Goal: Information Seeking & Learning: Learn about a topic

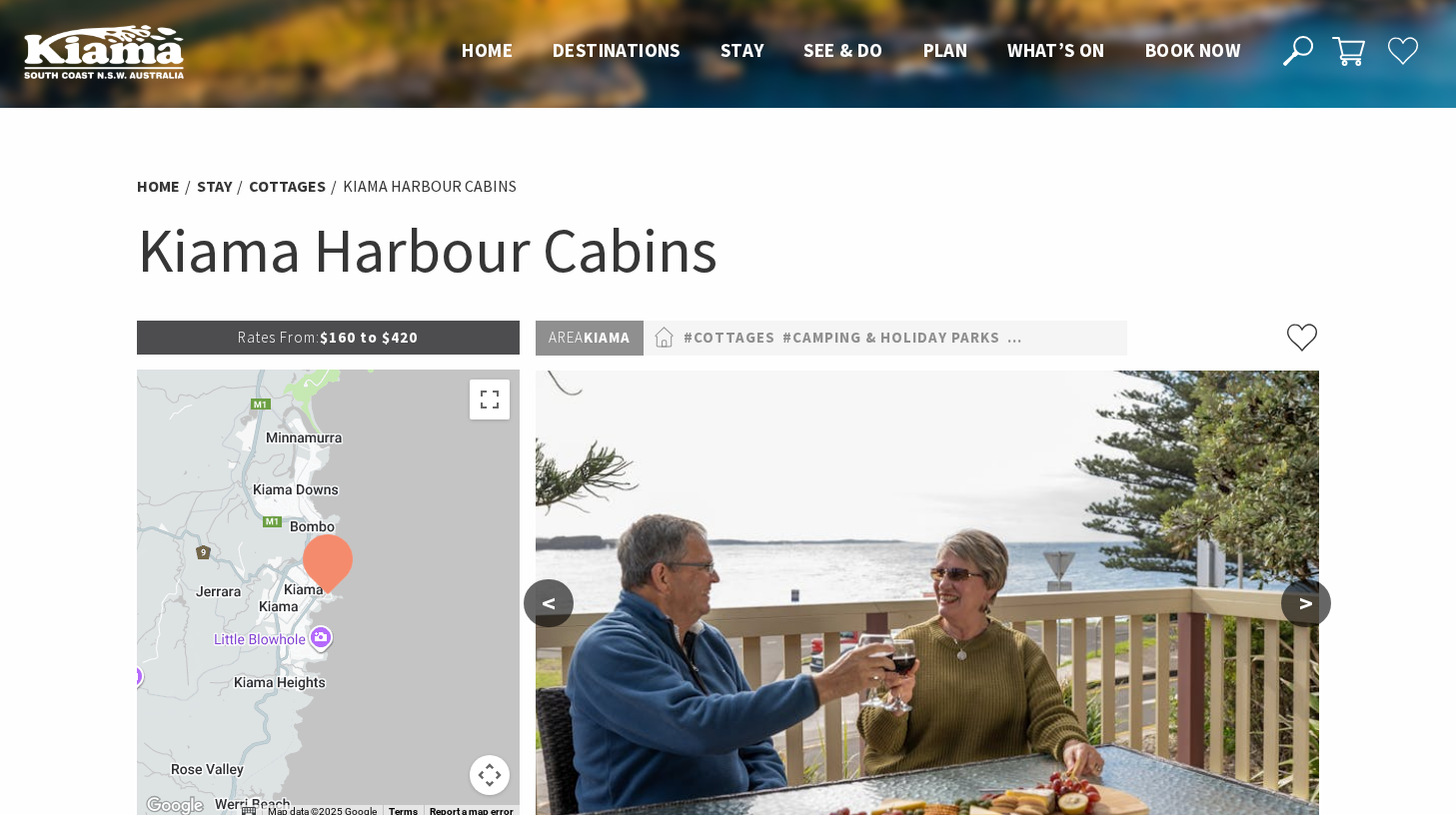
scroll to position [467, 0]
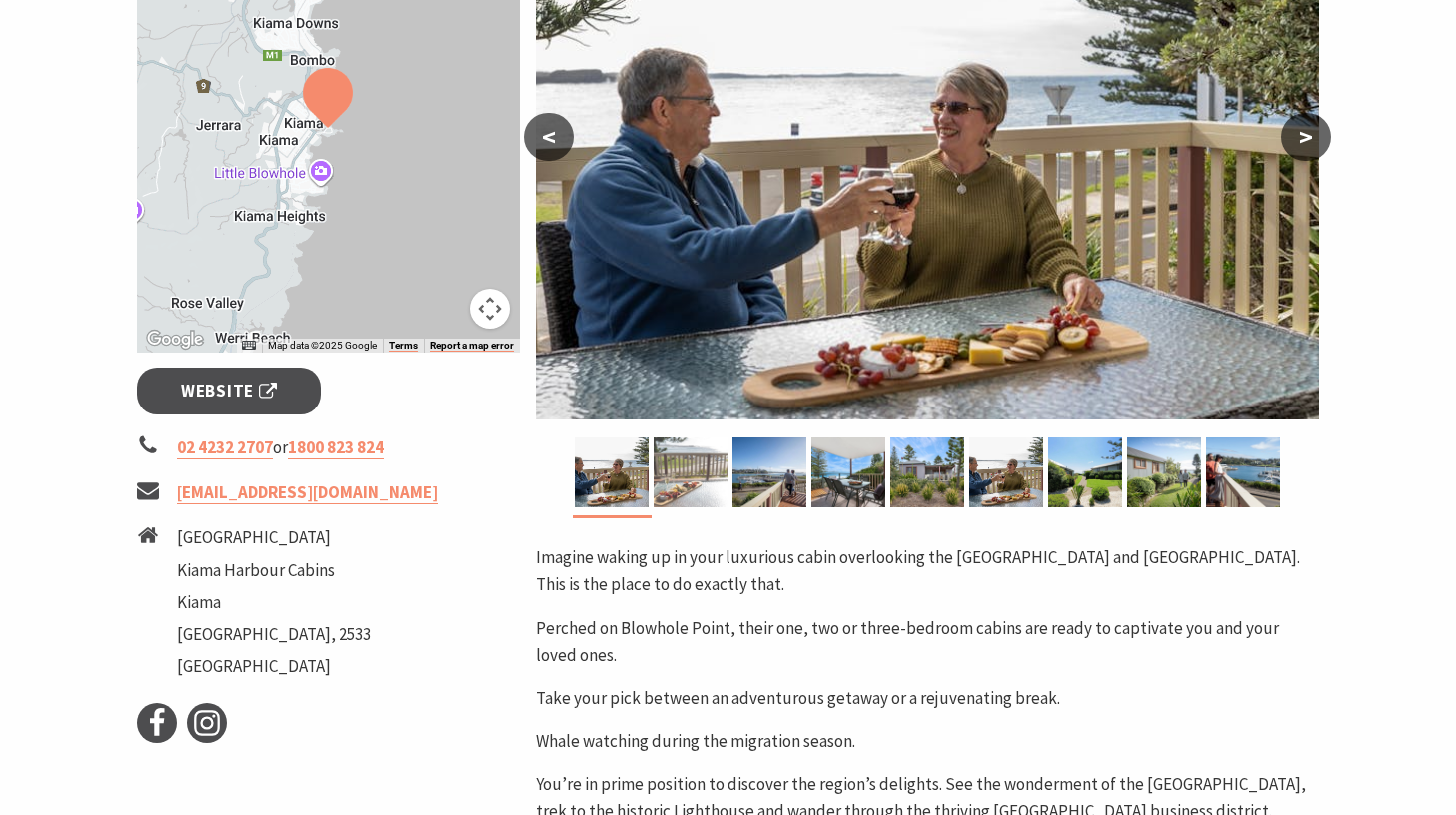
click at [703, 472] on img at bounding box center [690, 473] width 74 height 70
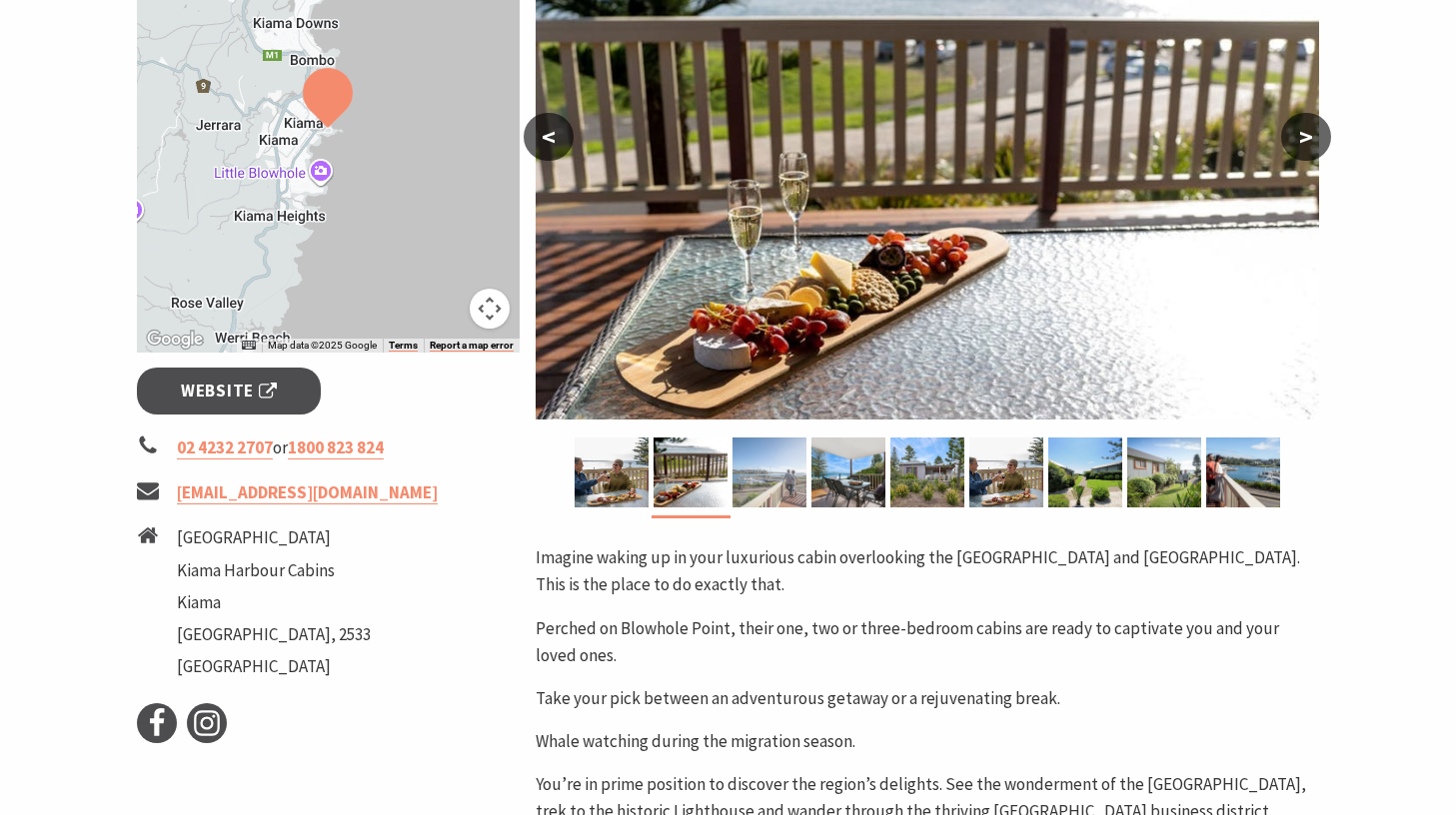
scroll to position [233, 0]
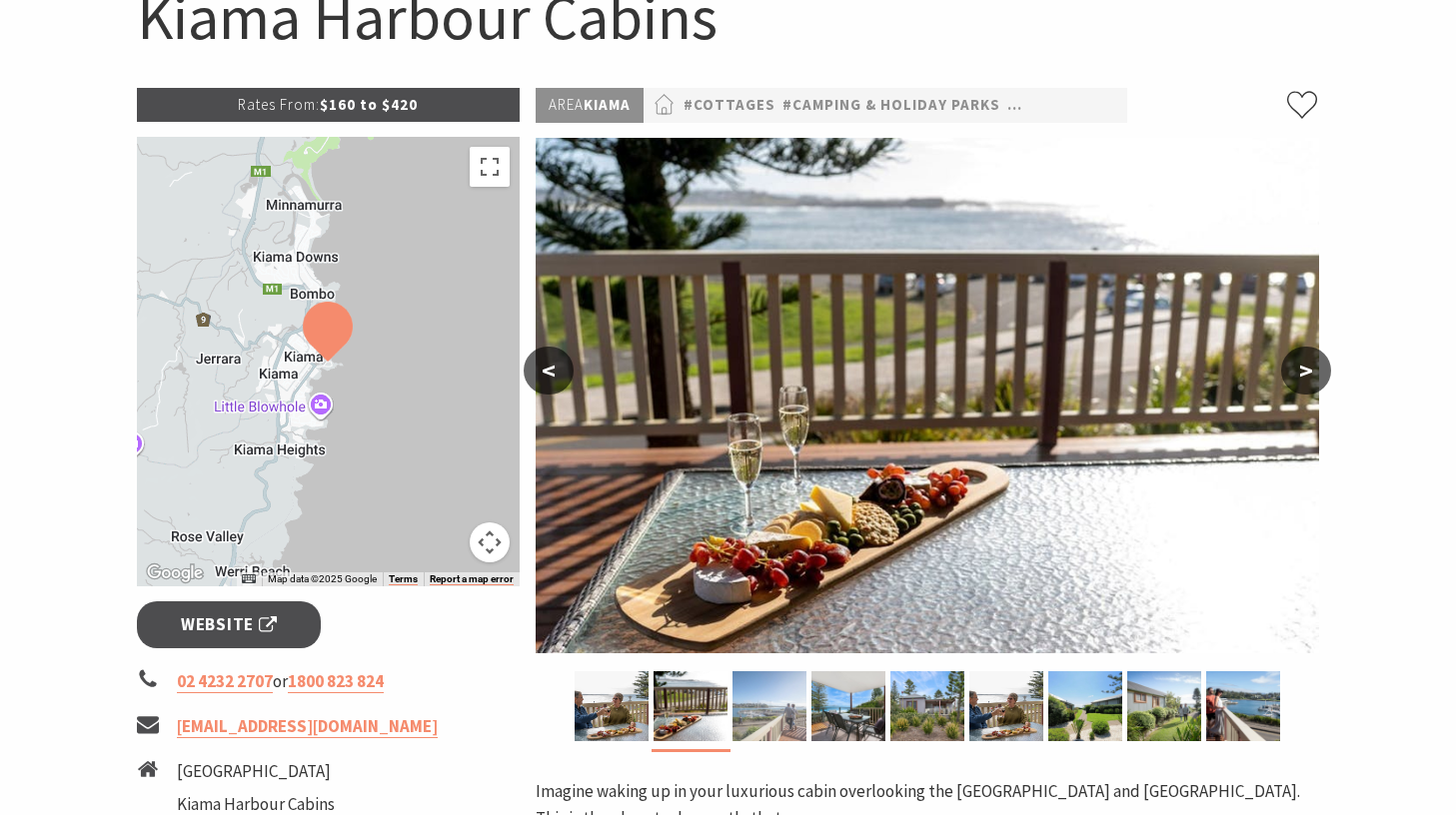
click at [776, 699] on img at bounding box center [769, 706] width 74 height 70
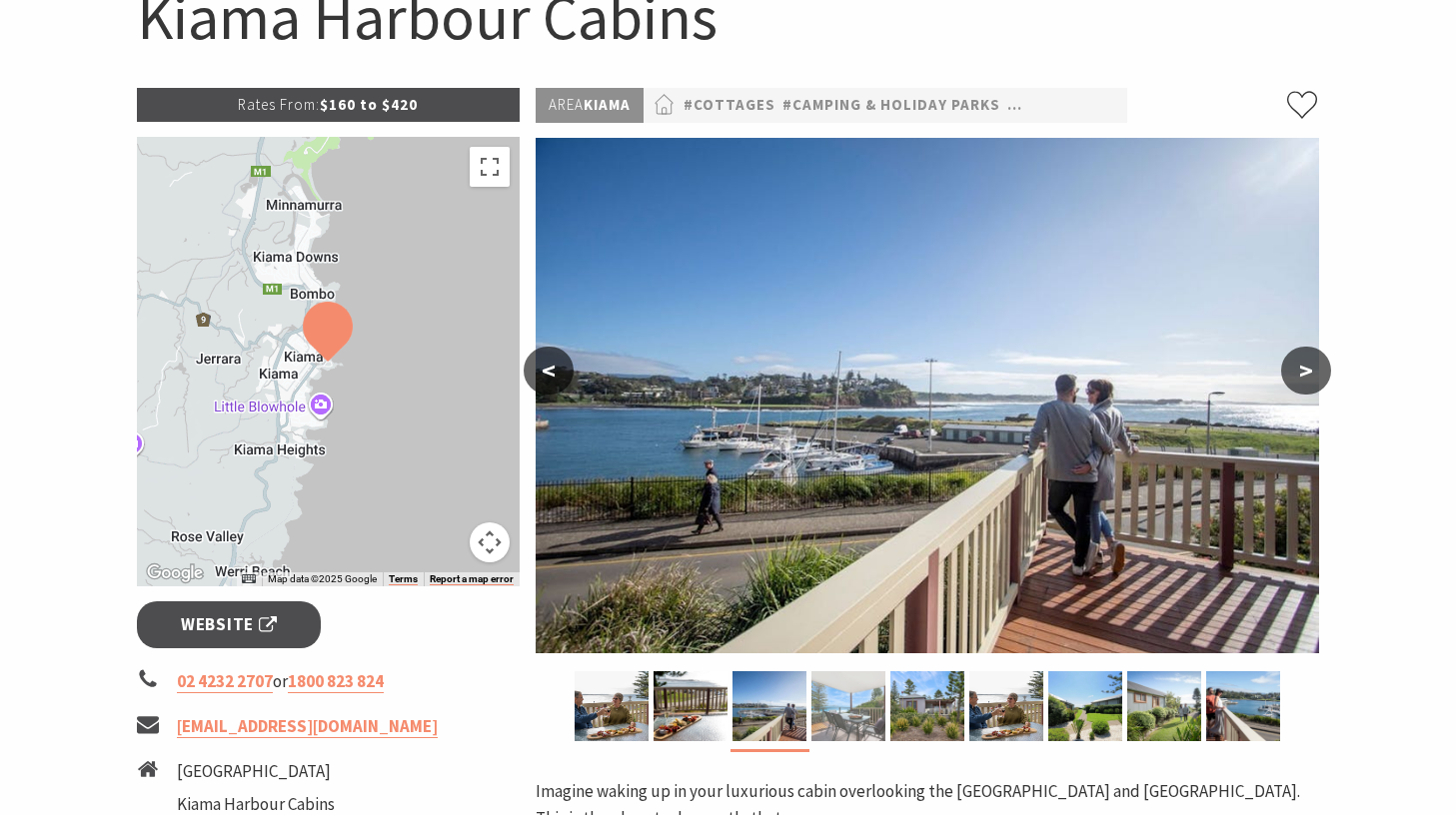
click at [838, 712] on img at bounding box center [848, 706] width 74 height 70
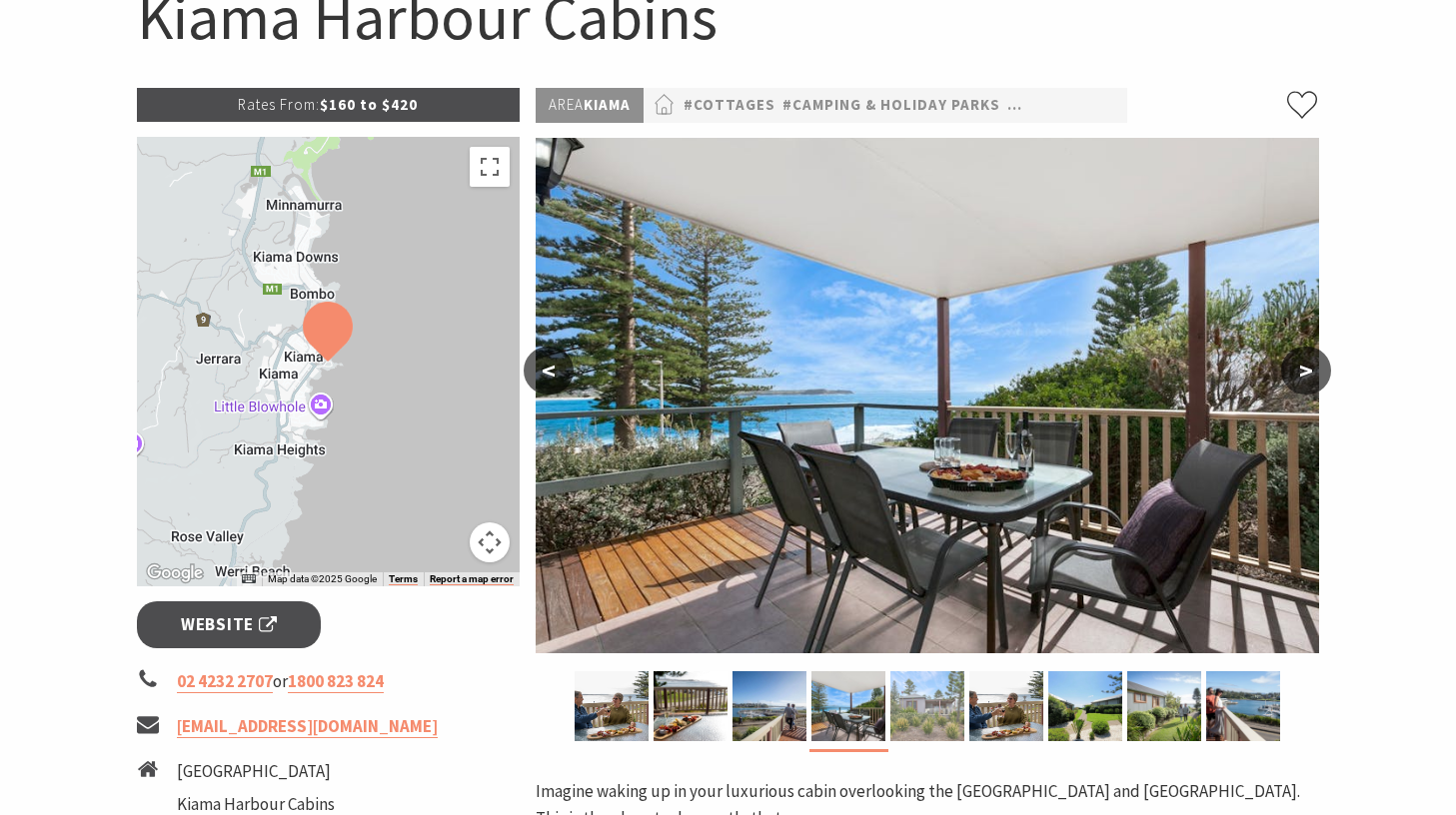
click at [903, 714] on img at bounding box center [927, 706] width 74 height 70
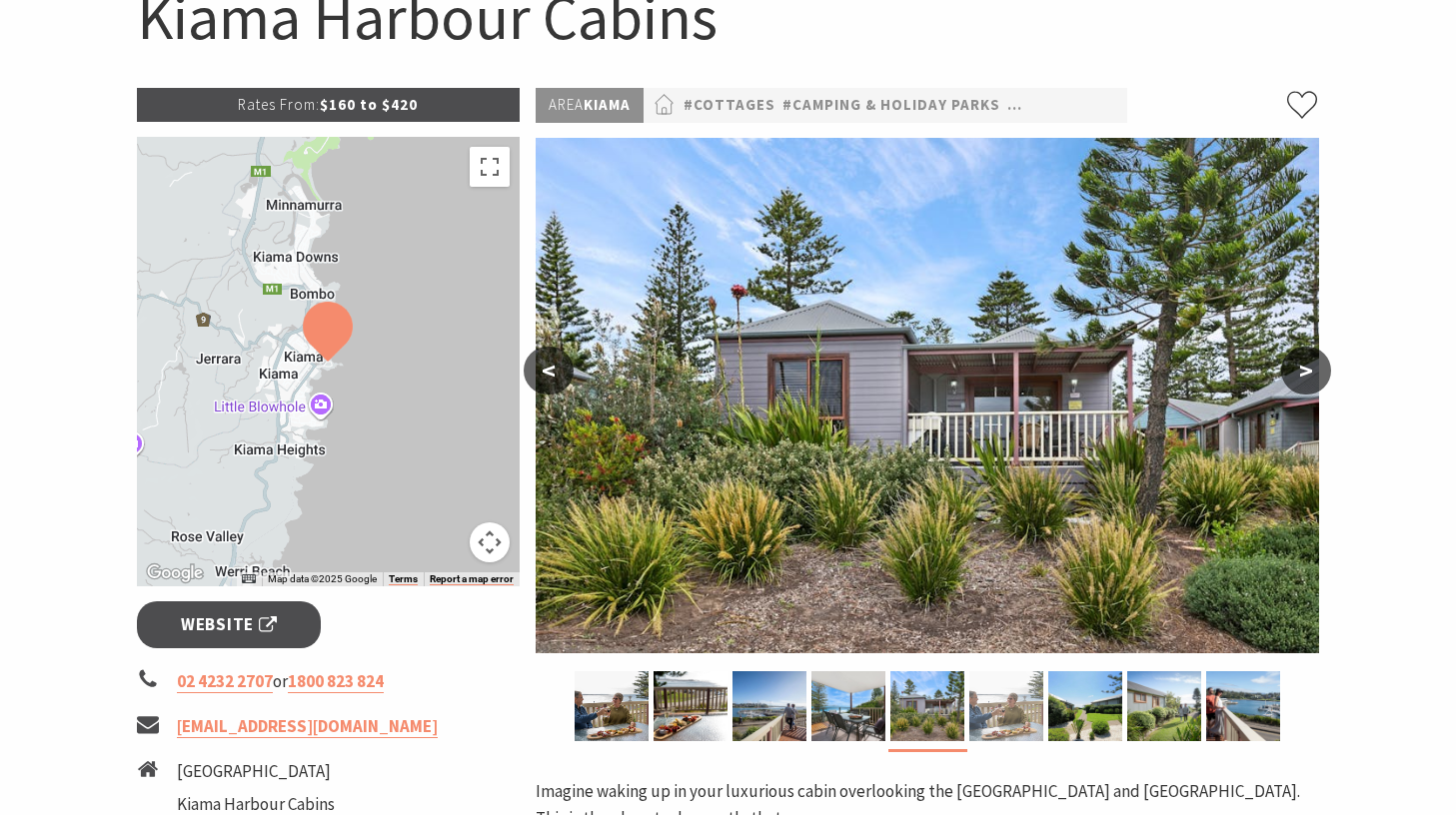
click at [993, 713] on img at bounding box center [1006, 706] width 74 height 70
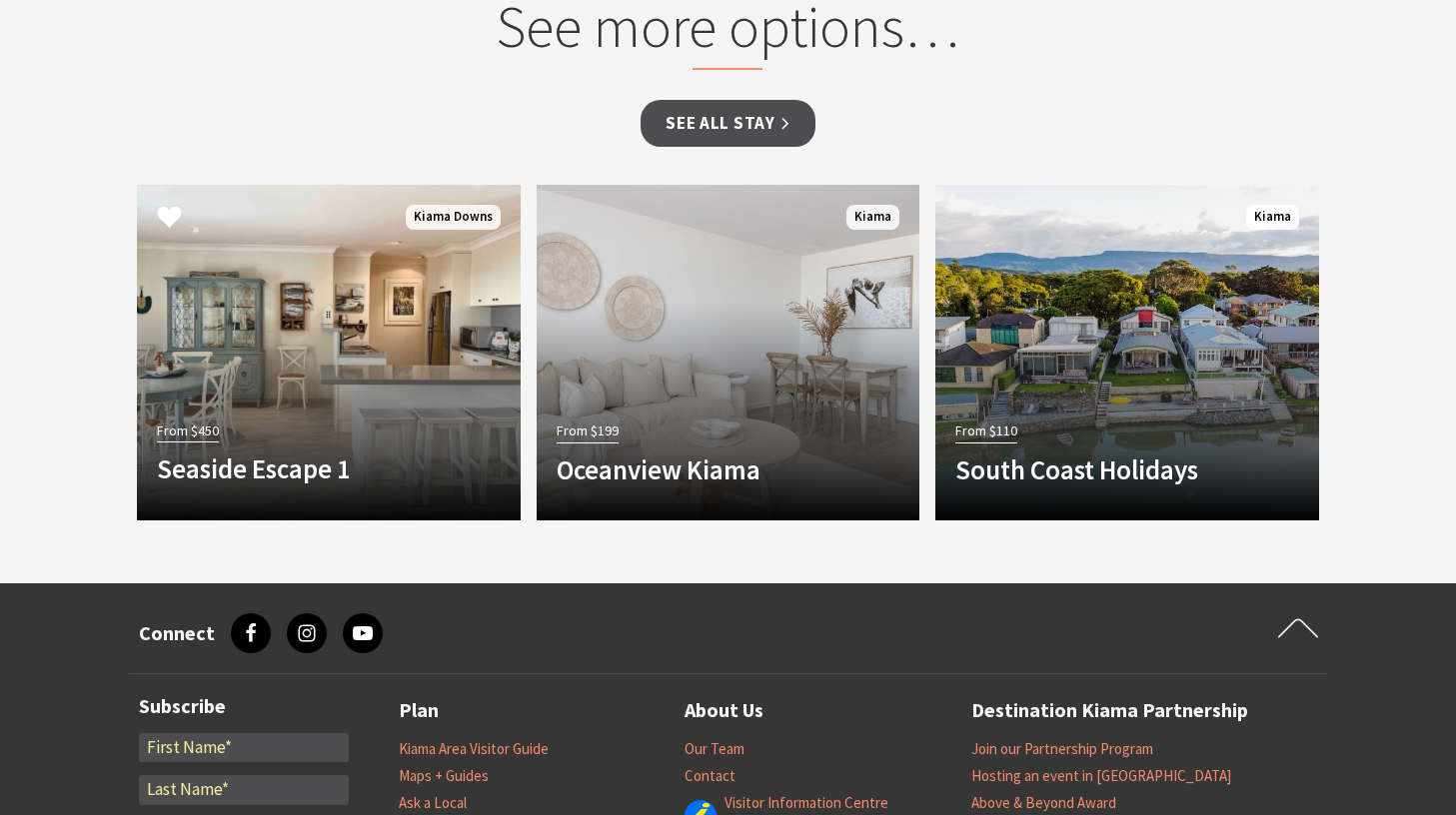
scroll to position [1865, 0]
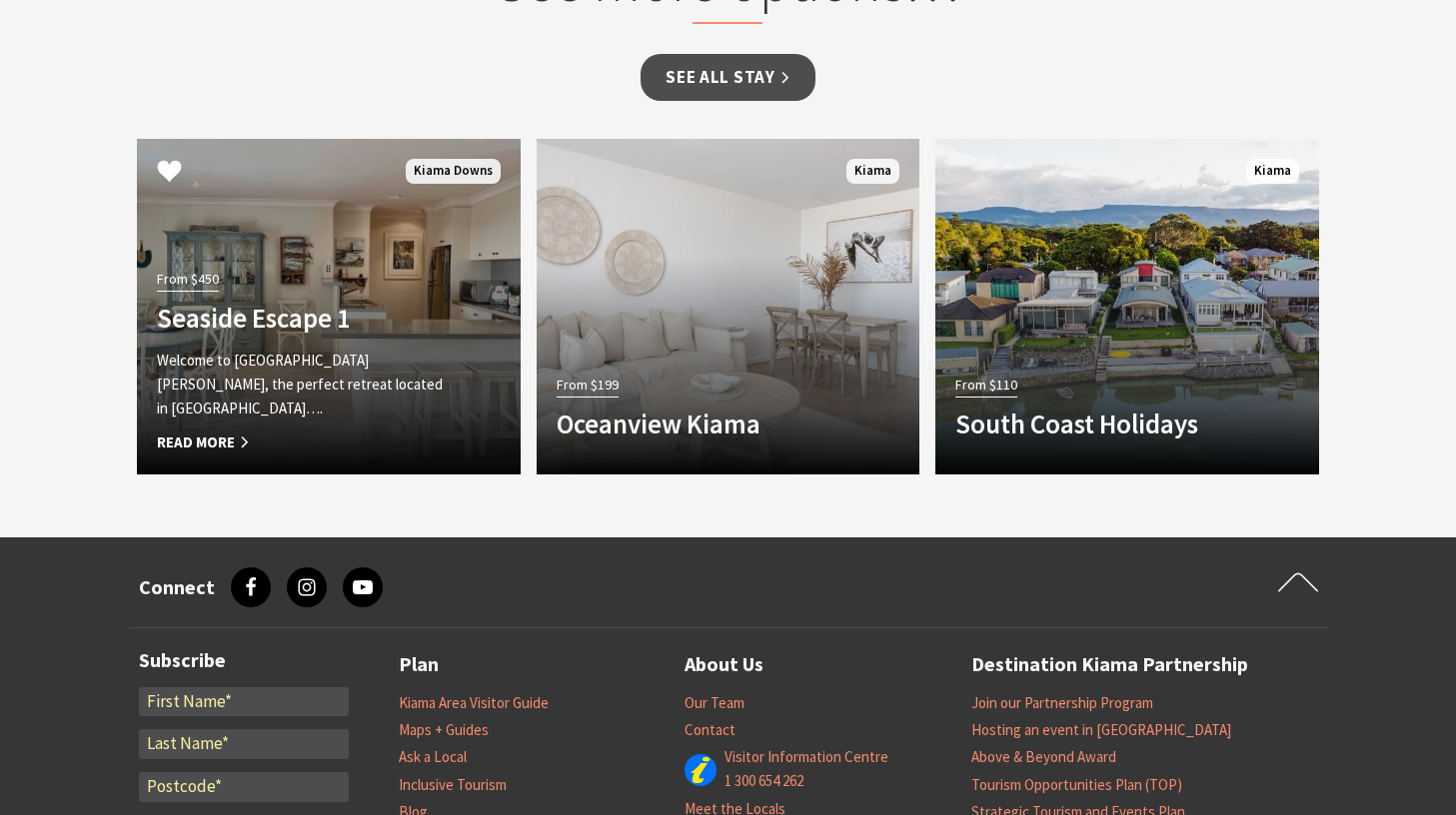
click at [424, 275] on link "Another Image Used From $450 Seaside Escape 1 Welcome to [GEOGRAPHIC_DATA][PERS…" at bounding box center [329, 307] width 384 height 336
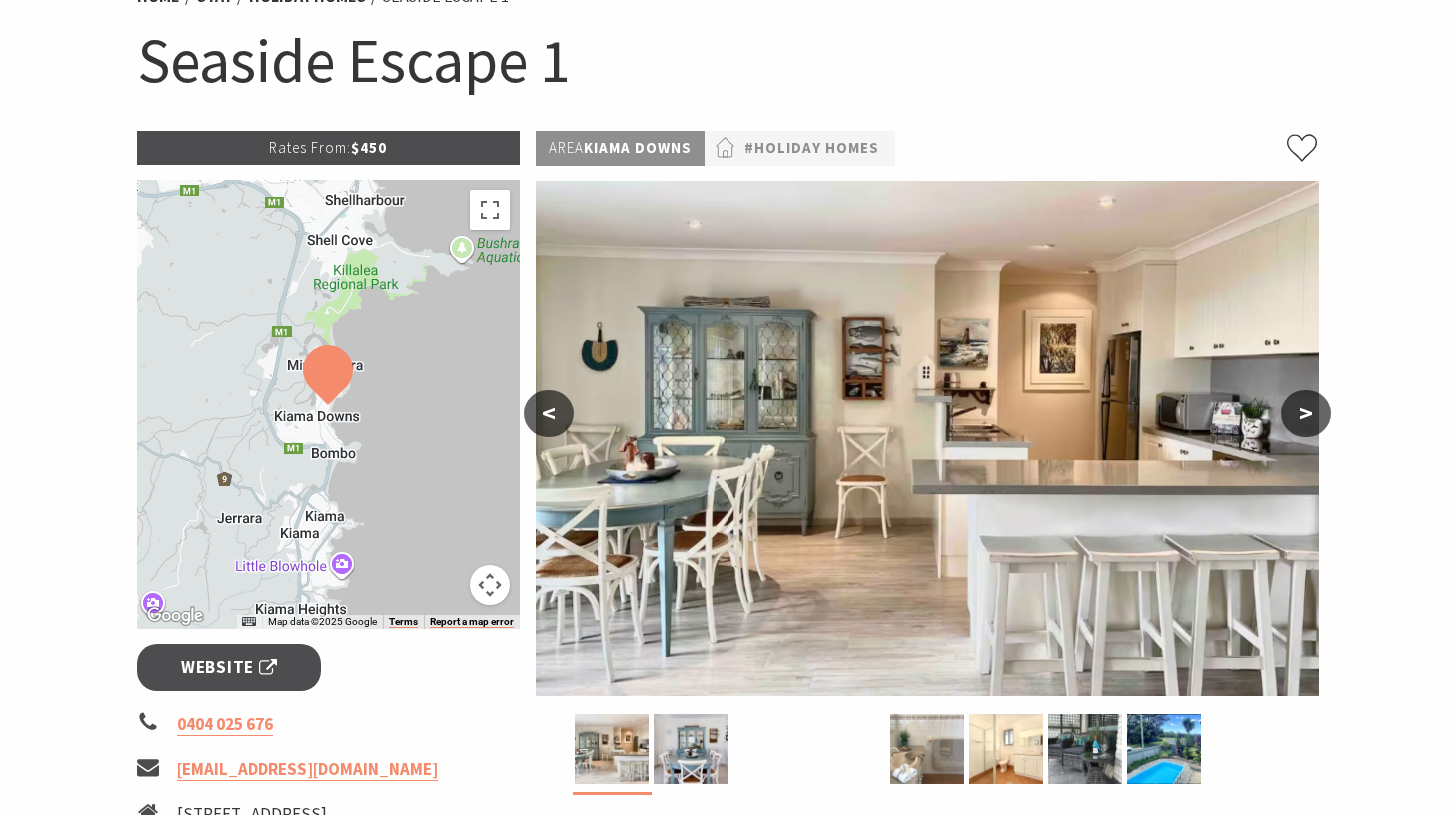
scroll to position [233, 0]
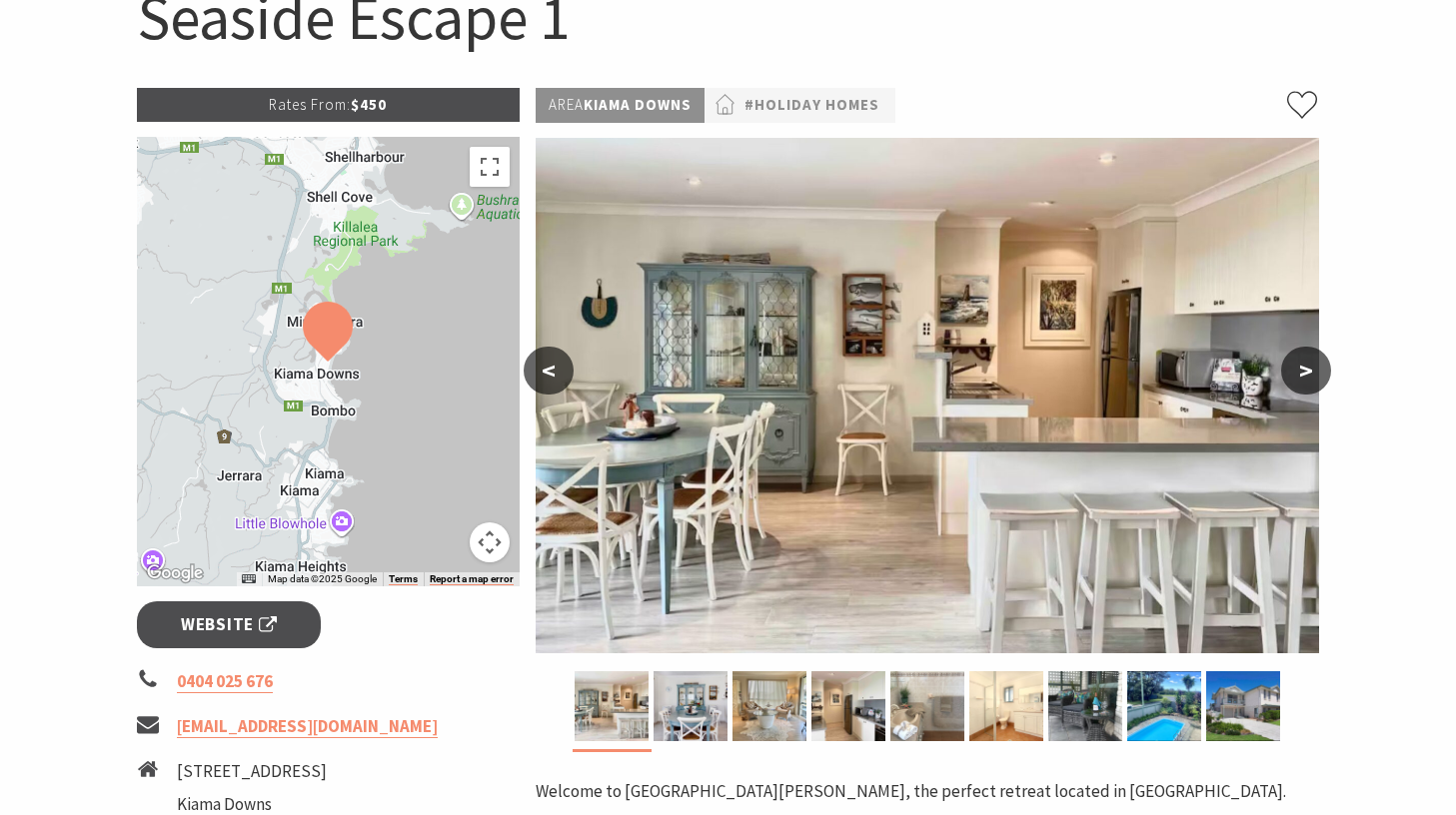
click at [1301, 359] on button ">" at bounding box center [1306, 371] width 50 height 48
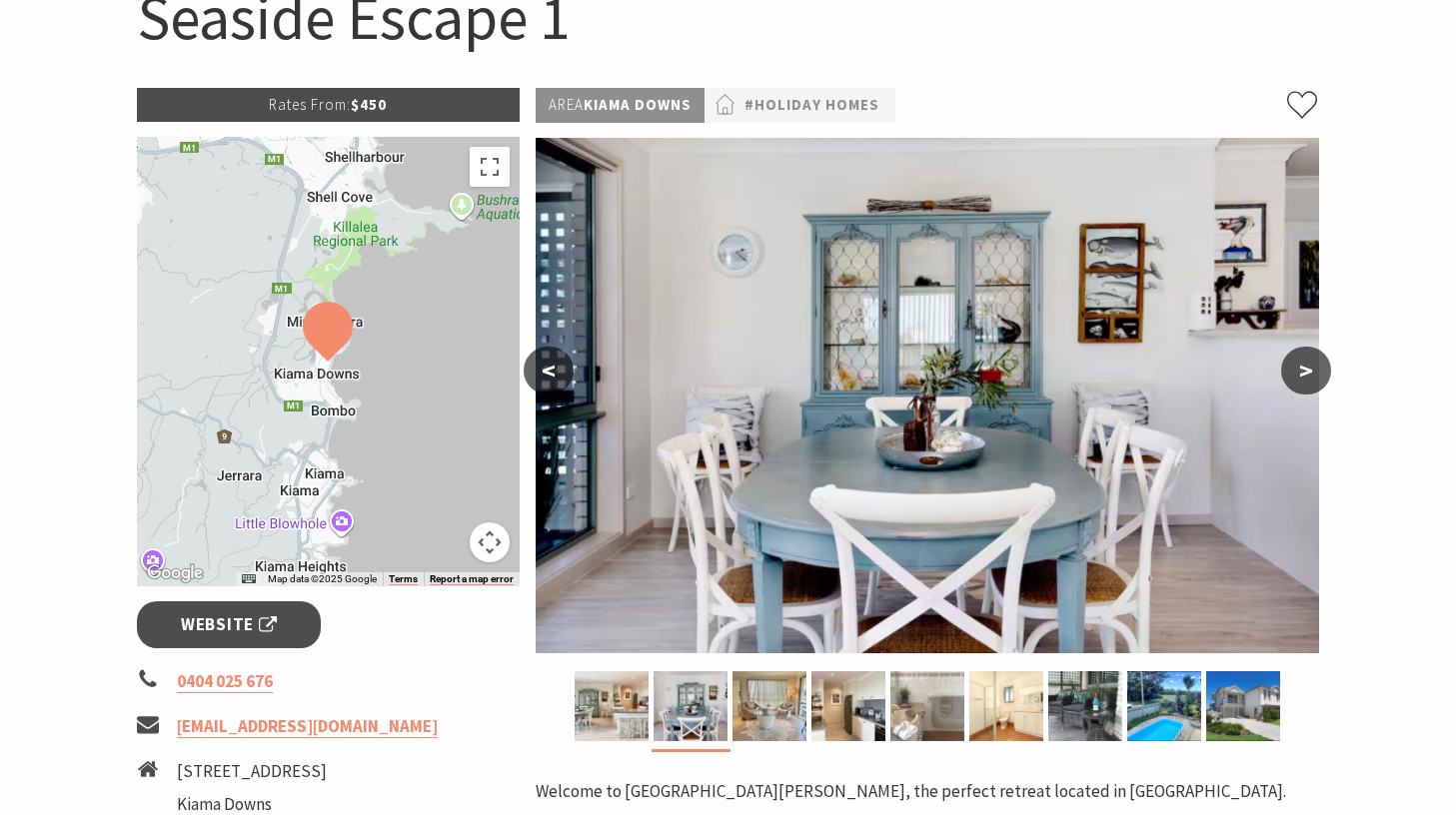
click at [1301, 359] on button ">" at bounding box center [1306, 371] width 50 height 48
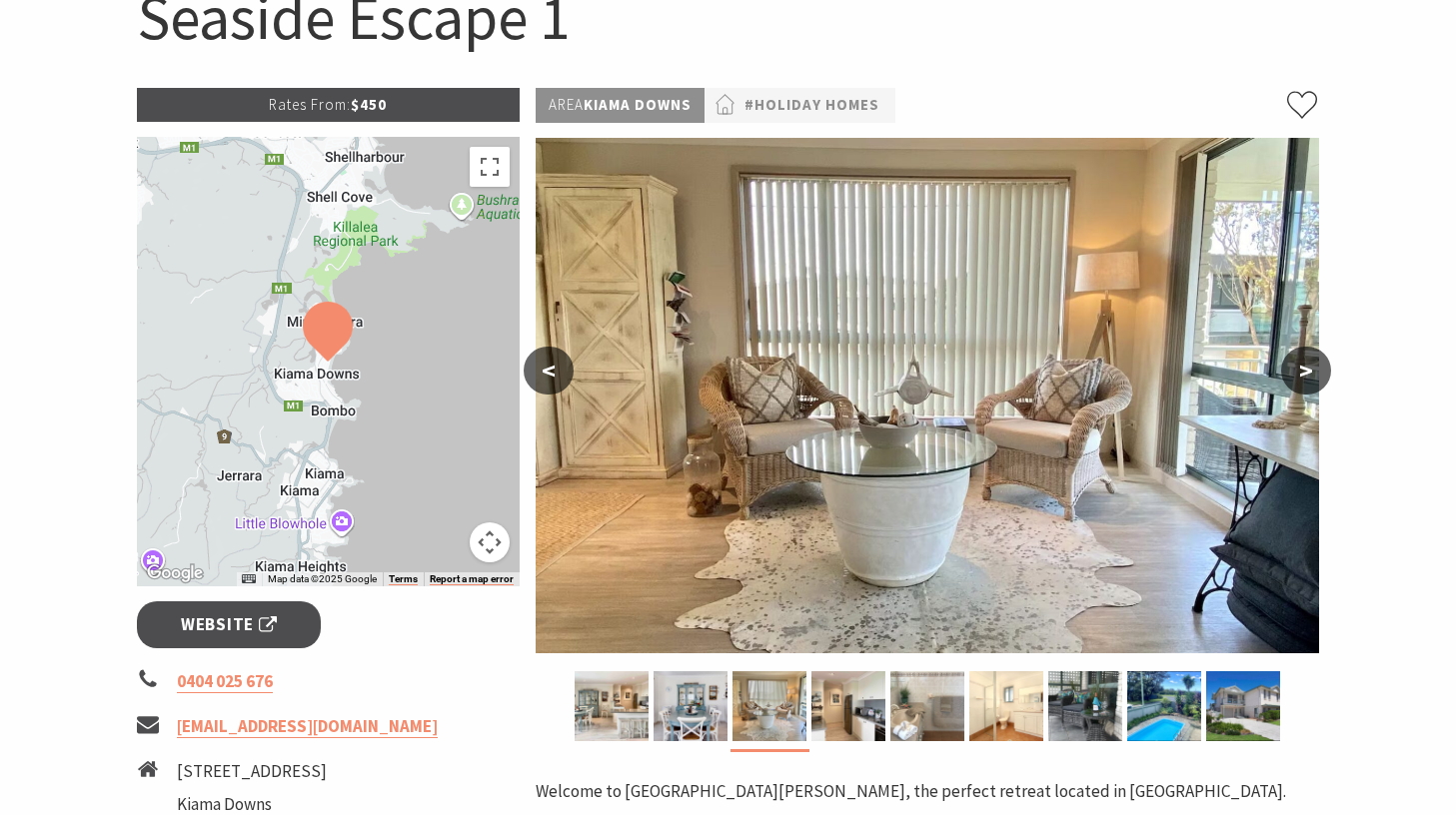
click at [1301, 359] on button ">" at bounding box center [1306, 371] width 50 height 48
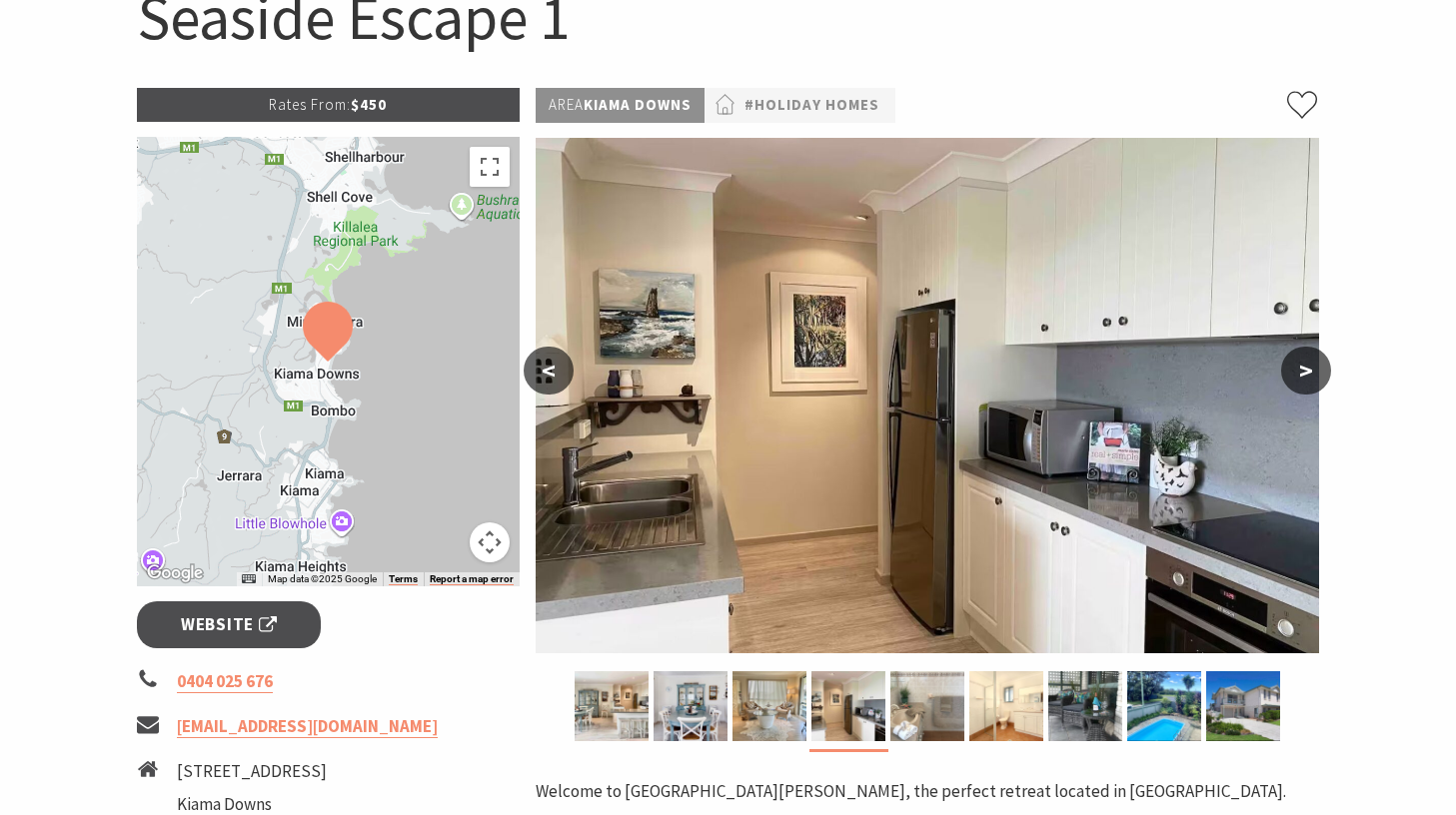
click at [1301, 359] on button ">" at bounding box center [1306, 371] width 50 height 48
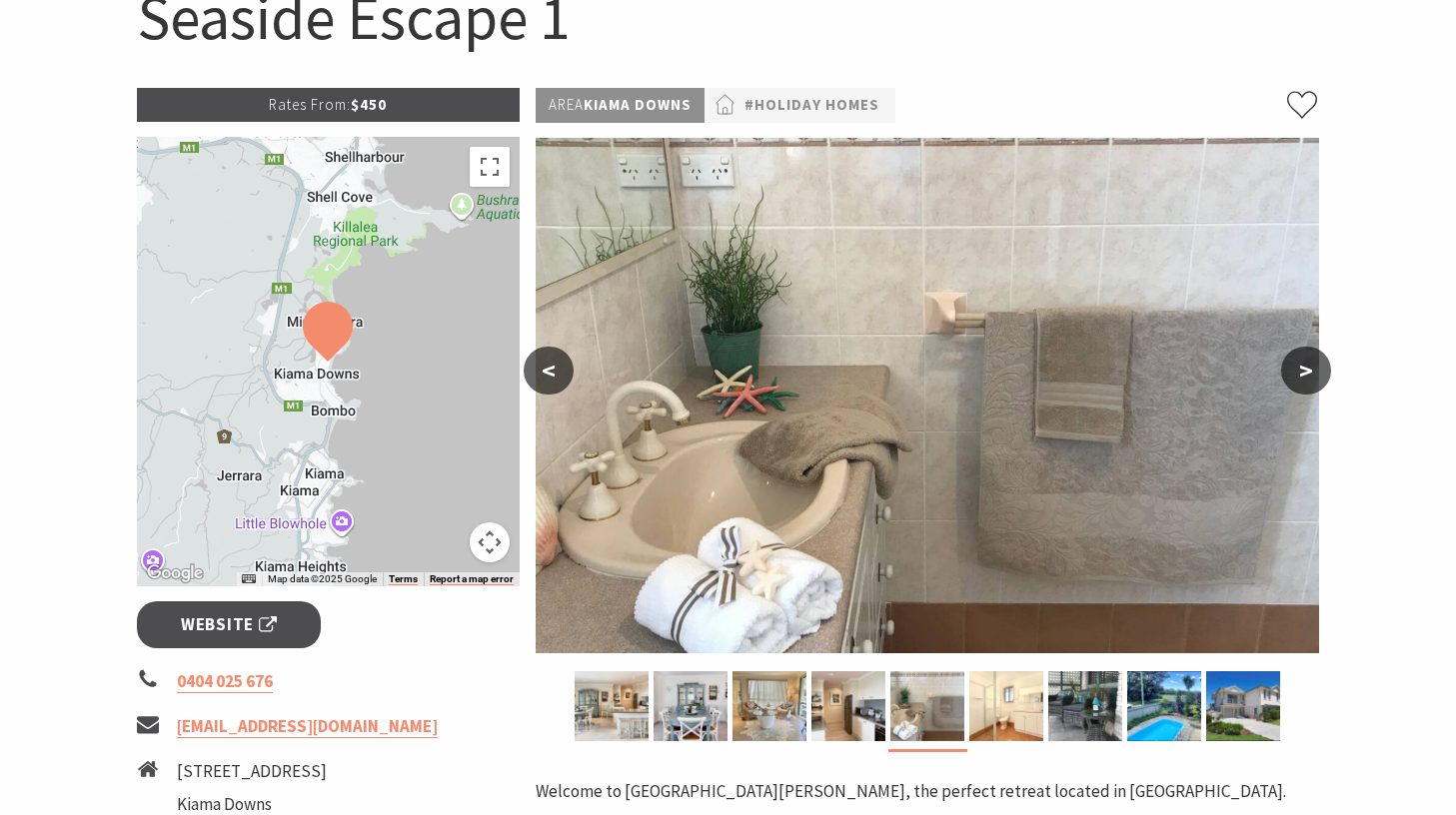
click at [1301, 359] on button ">" at bounding box center [1306, 371] width 50 height 48
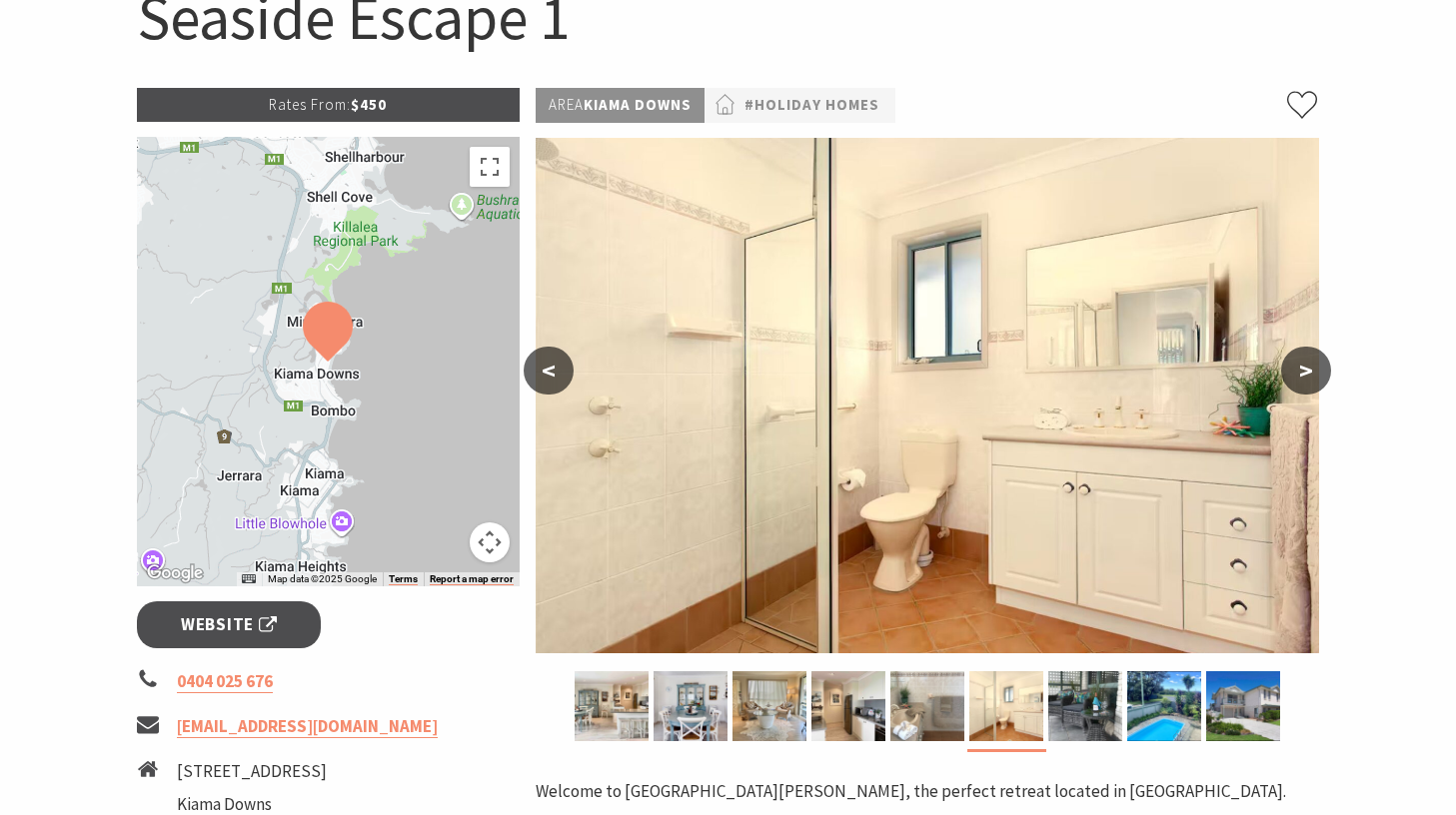
click at [1301, 359] on button ">" at bounding box center [1306, 371] width 50 height 48
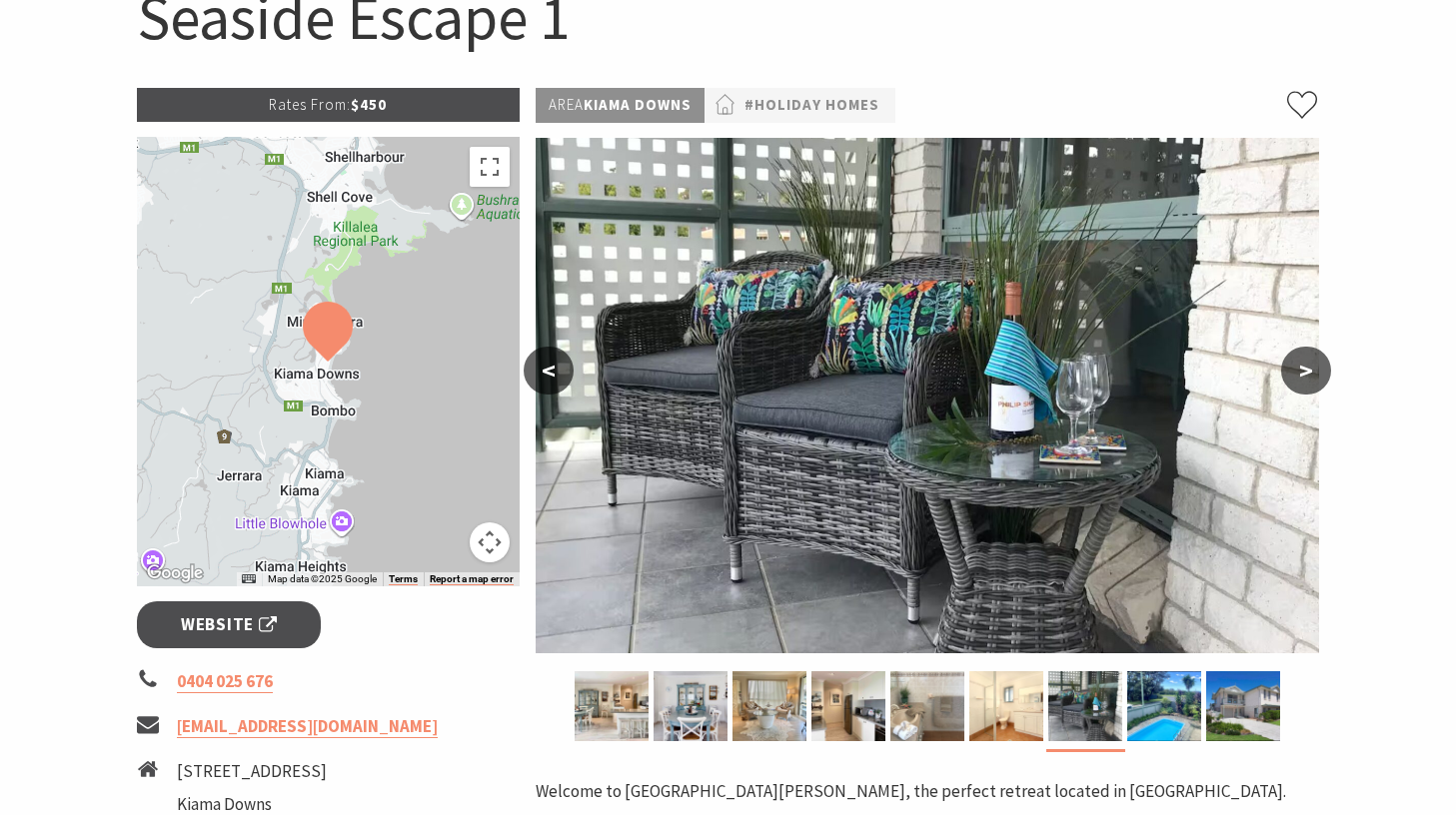
click at [1301, 359] on button ">" at bounding box center [1306, 371] width 50 height 48
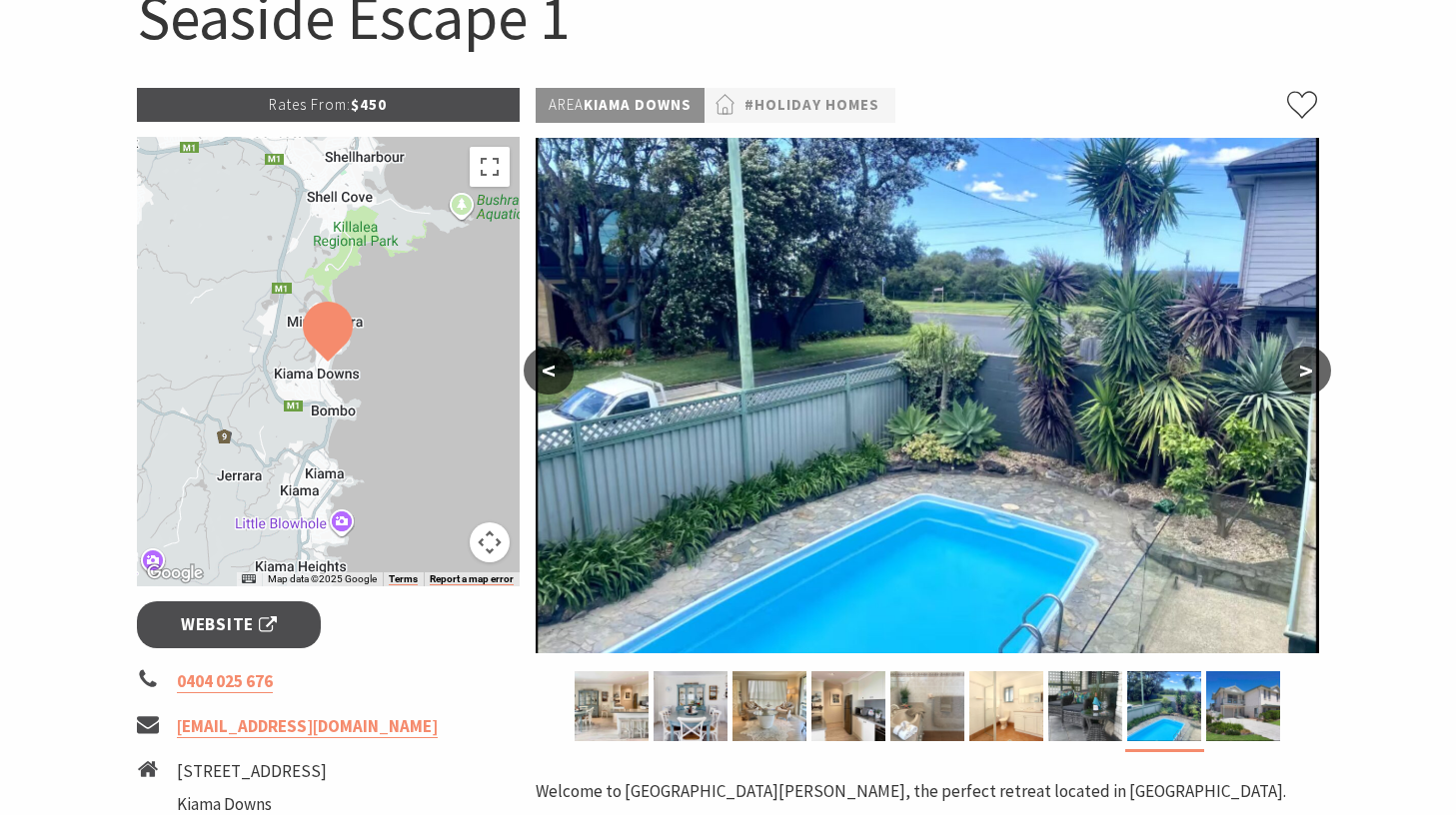
click at [1301, 359] on button ">" at bounding box center [1306, 371] width 50 height 48
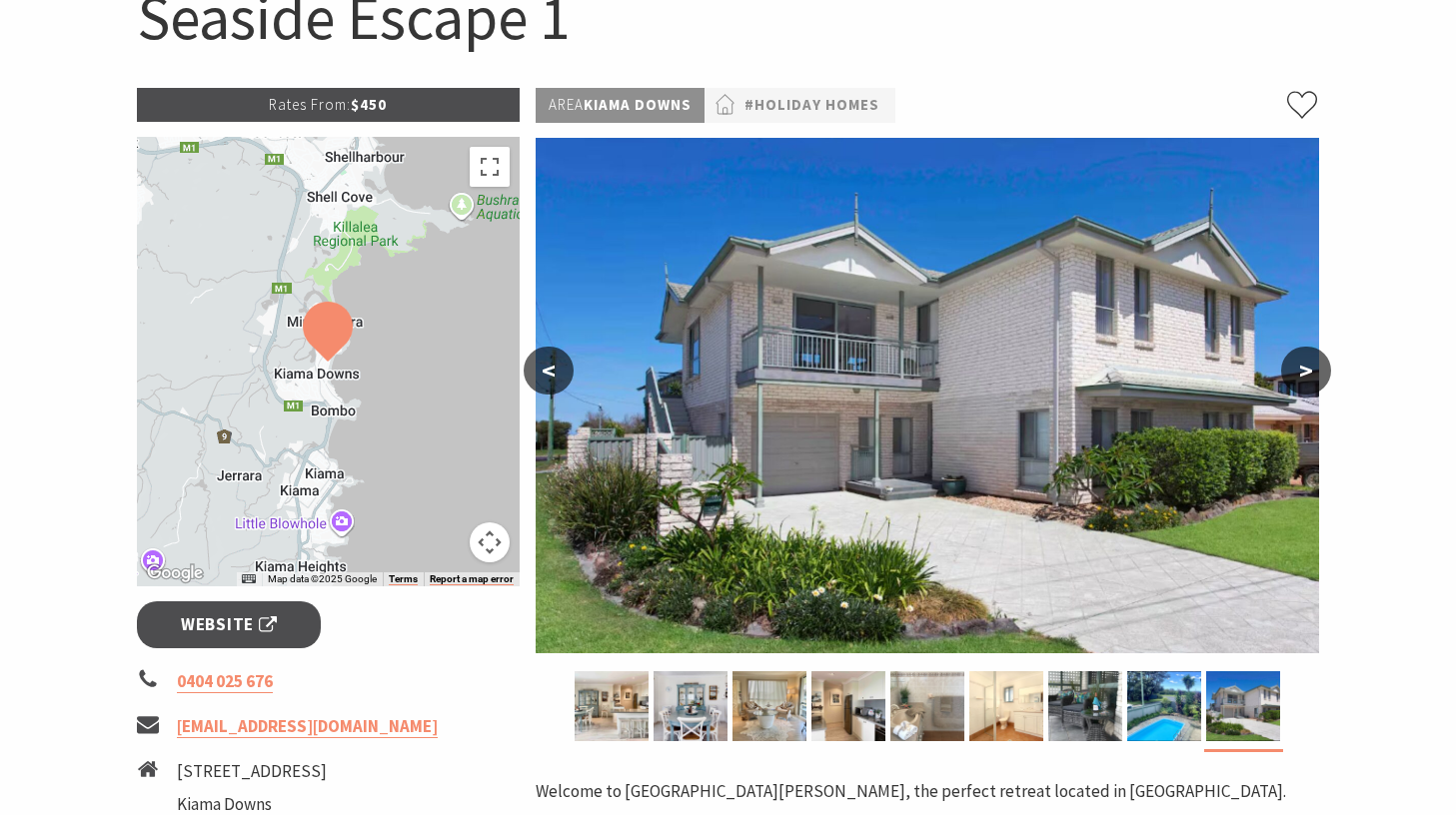
click at [1301, 359] on button ">" at bounding box center [1306, 371] width 50 height 48
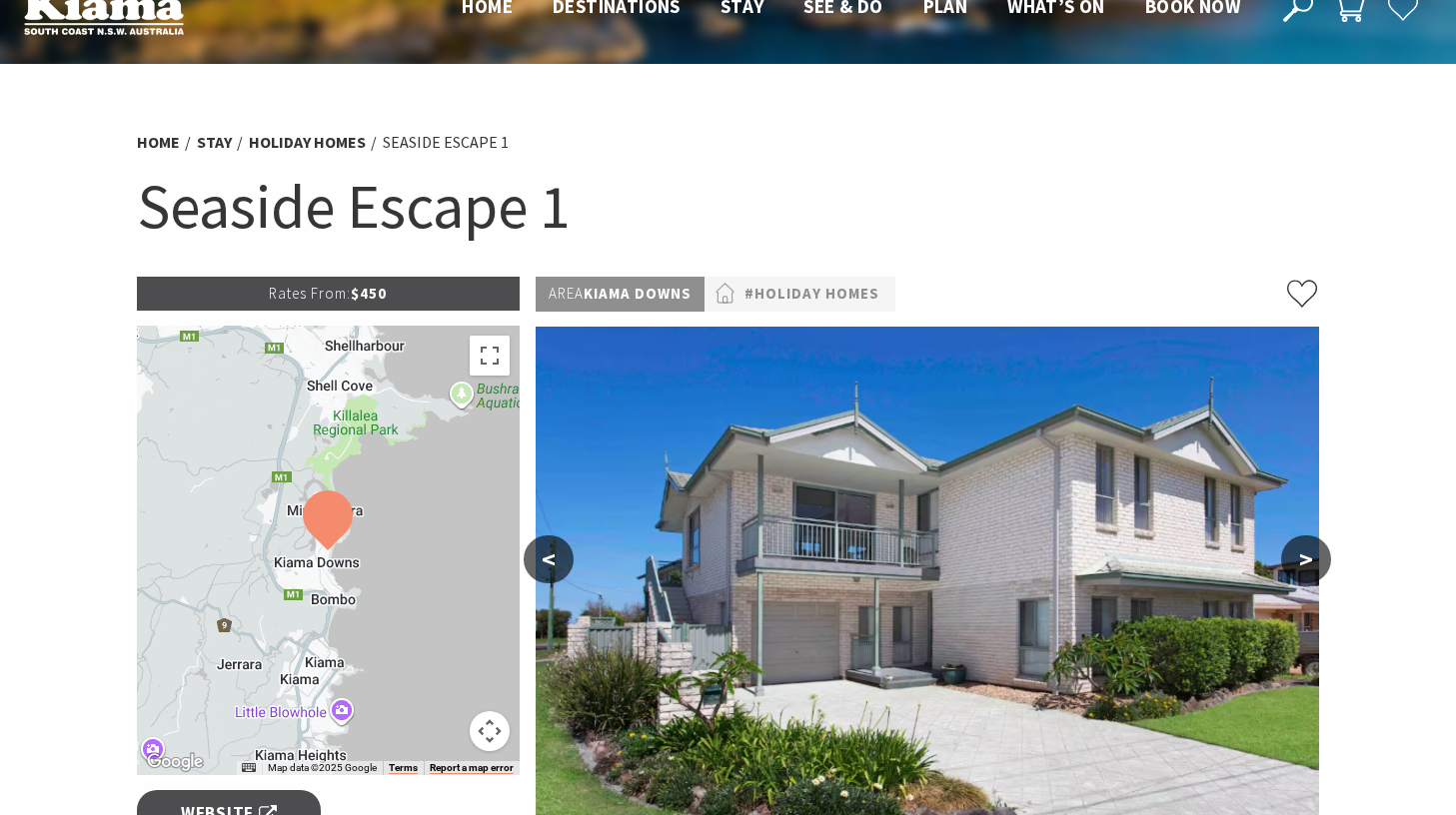
scroll to position [0, 0]
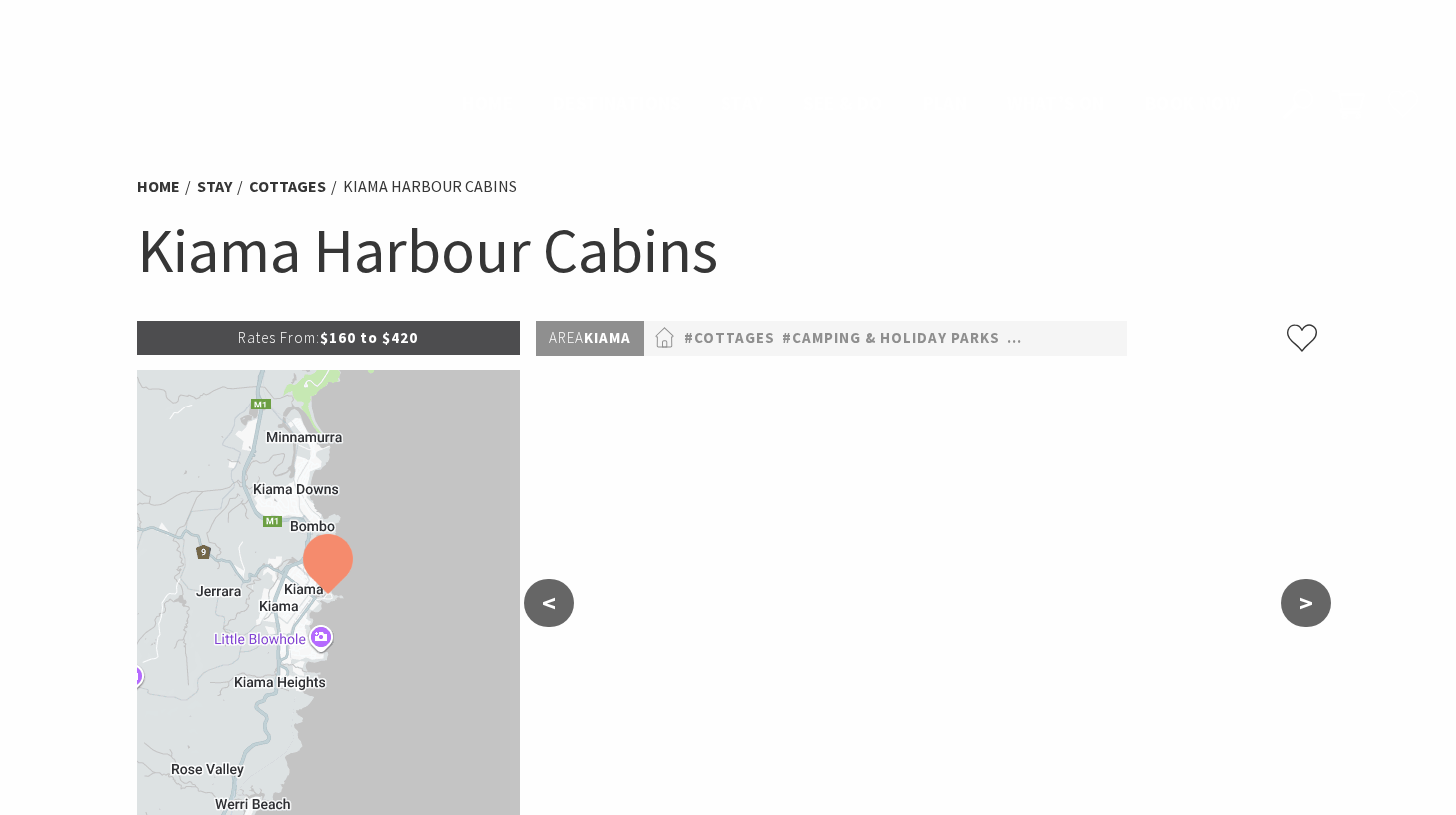
scroll to position [1867, 0]
